Goal: Transaction & Acquisition: Purchase product/service

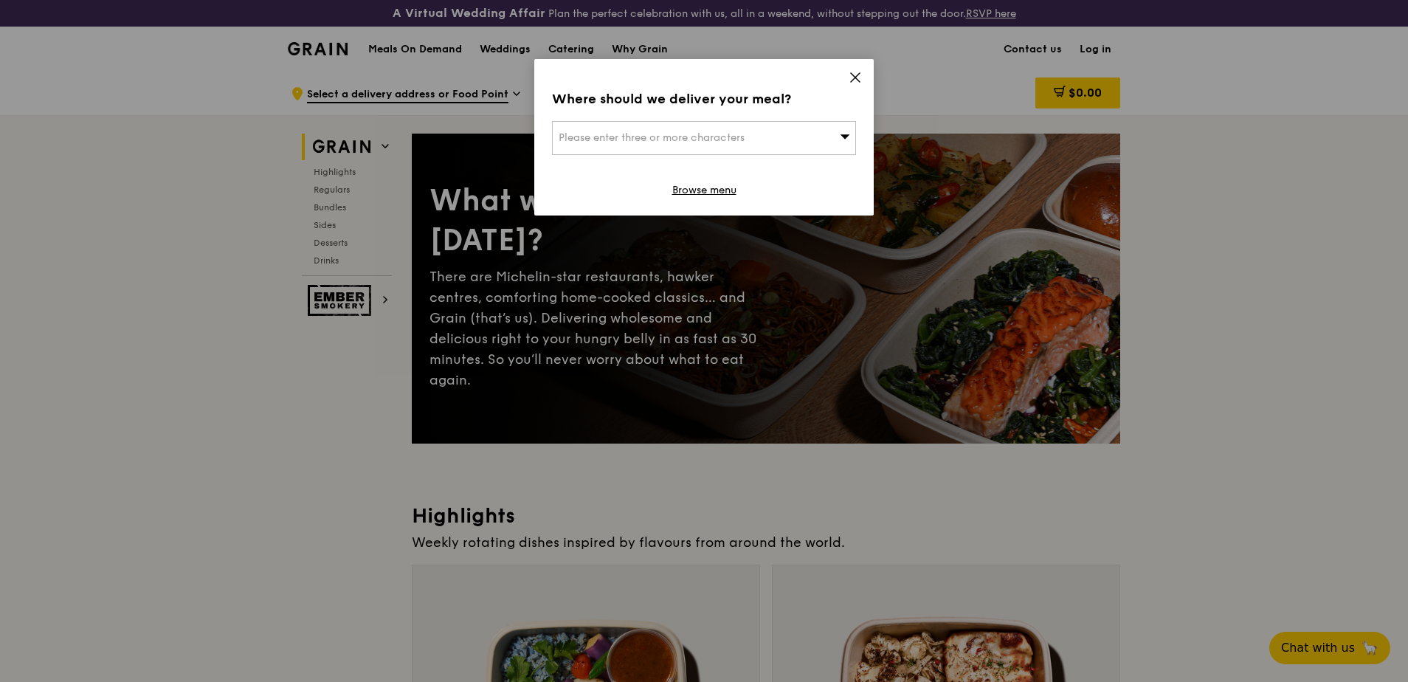
click at [852, 73] on icon at bounding box center [855, 77] width 13 height 13
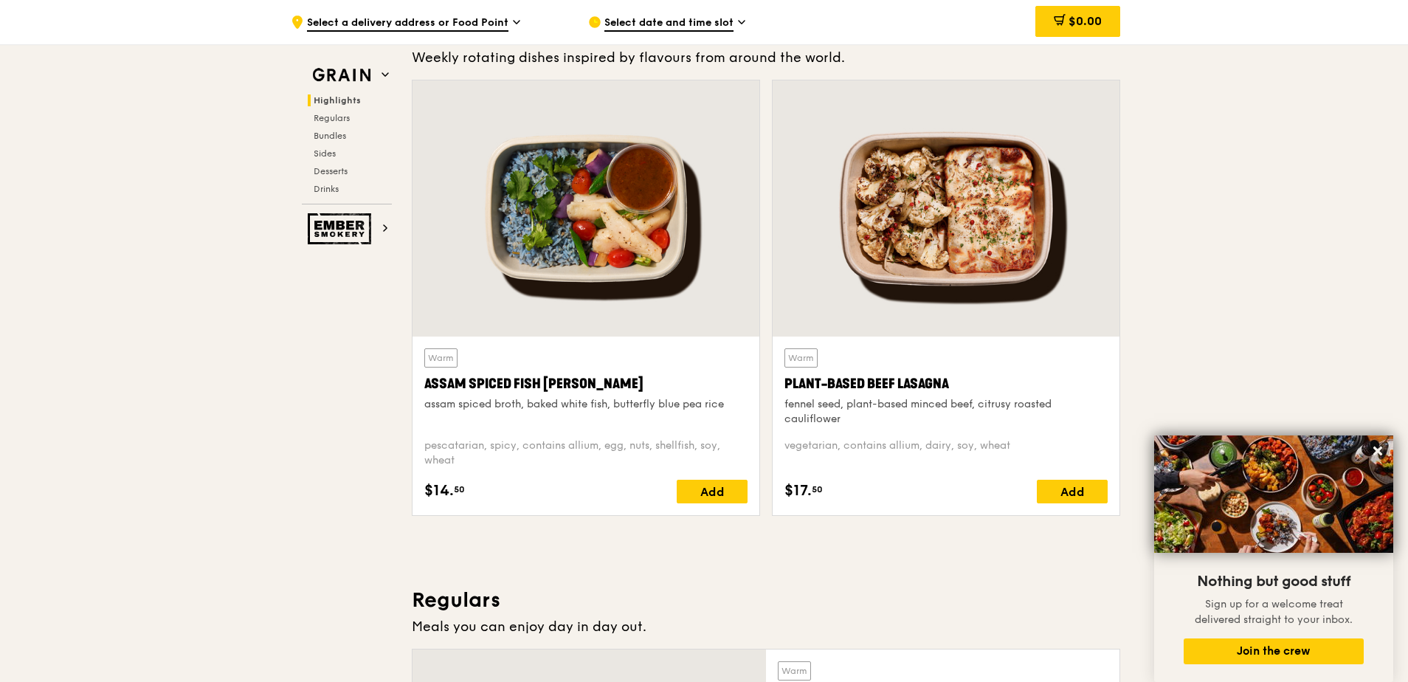
scroll to position [443, 0]
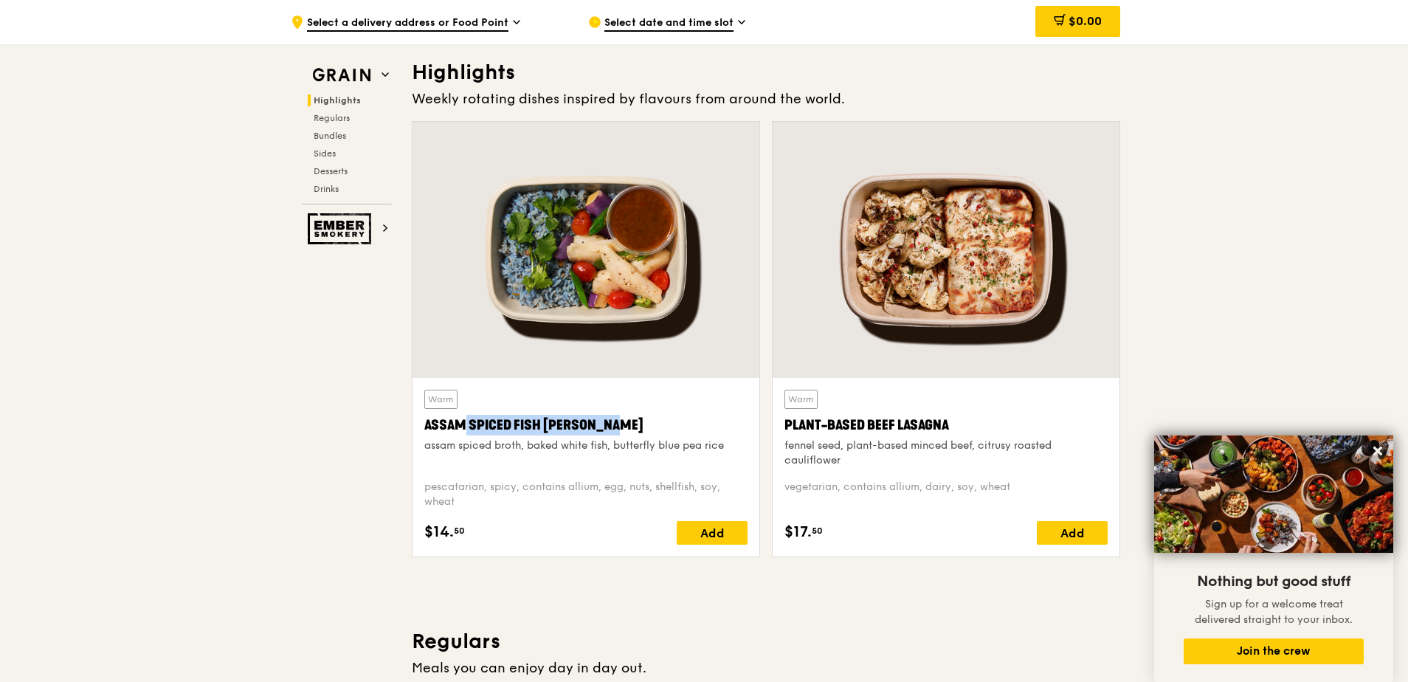
drag, startPoint x: 567, startPoint y: 419, endPoint x: 404, endPoint y: 420, distance: 163.1
copy div "Assam Spiced Fish [PERSON_NAME]"
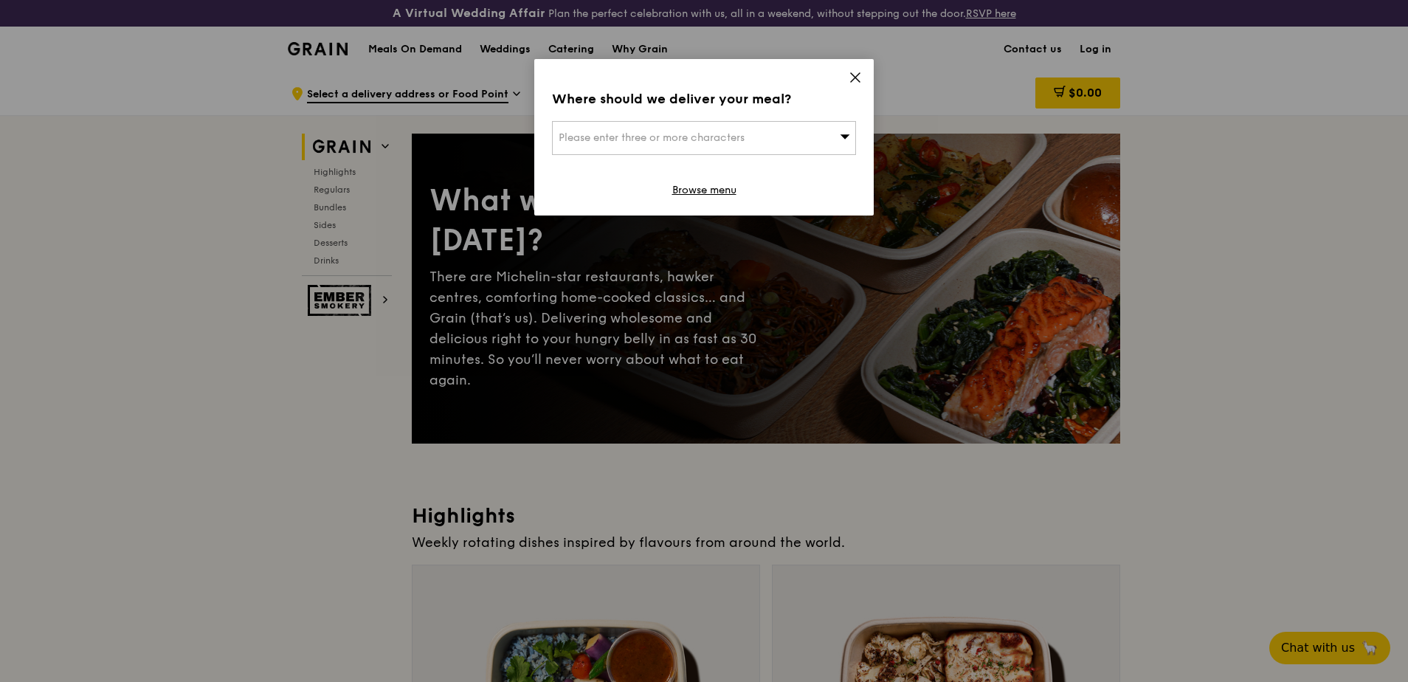
click at [852, 73] on icon at bounding box center [855, 77] width 13 height 13
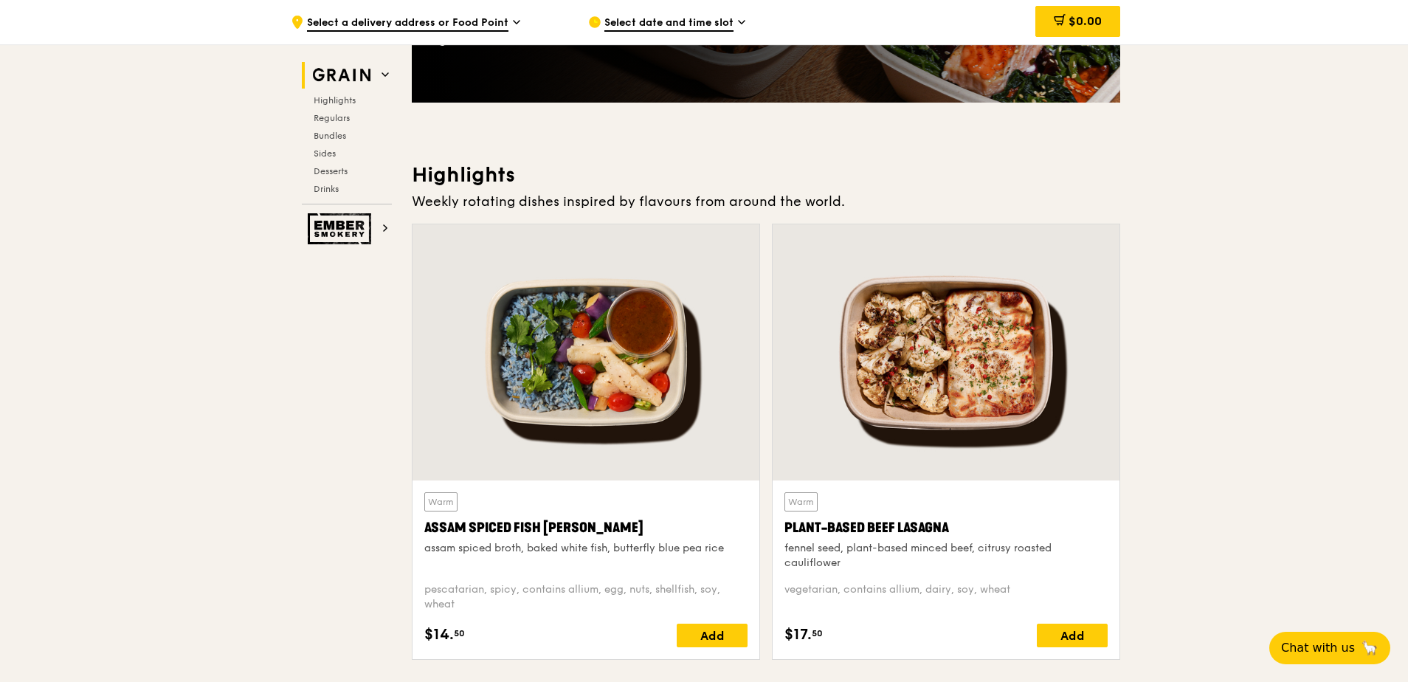
scroll to position [369, 0]
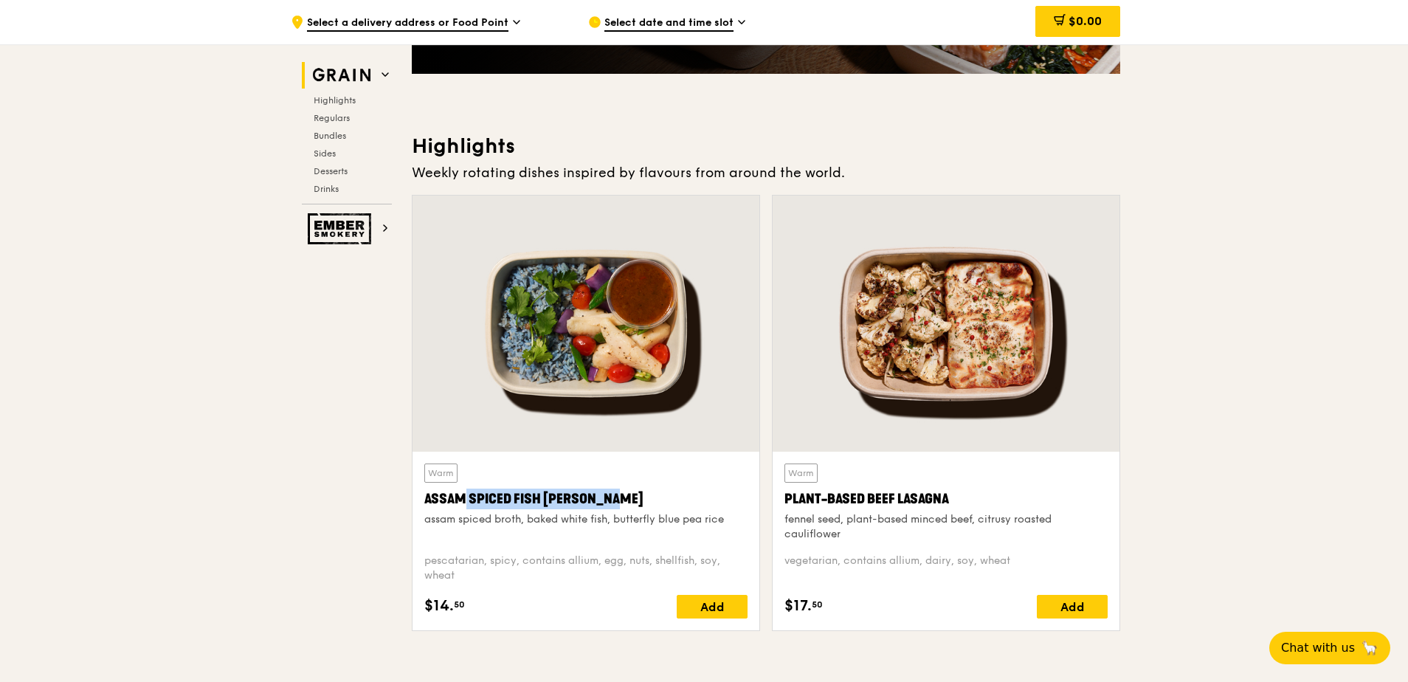
drag, startPoint x: 603, startPoint y: 497, endPoint x: 417, endPoint y: 499, distance: 186.0
click at [417, 499] on div "Warm Assam Spiced Fish [PERSON_NAME] assam spiced broth, baked white fish, butt…" at bounding box center [585, 541] width 347 height 179
copy div "Assam Spiced Fish [PERSON_NAME]"
